Goal: Task Accomplishment & Management: Manage account settings

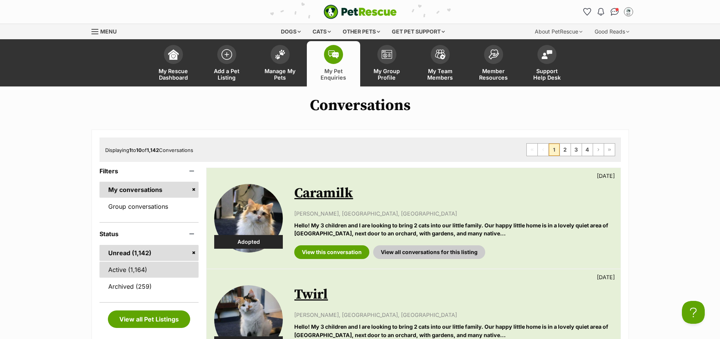
click at [106, 272] on link "Active (1,164)" at bounding box center [150, 270] width 100 height 16
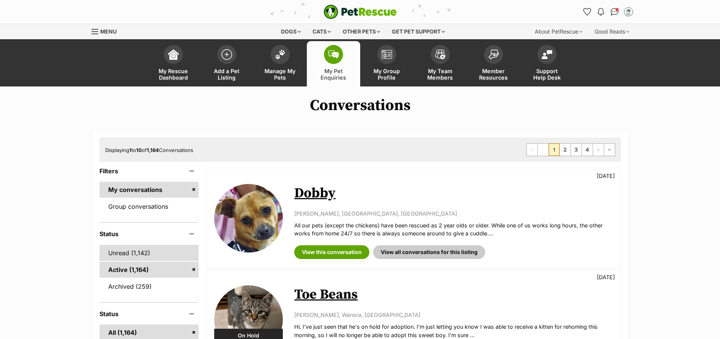
click at [128, 253] on link "Unread (1,142)" at bounding box center [150, 253] width 100 height 16
